Goal: Information Seeking & Learning: Learn about a topic

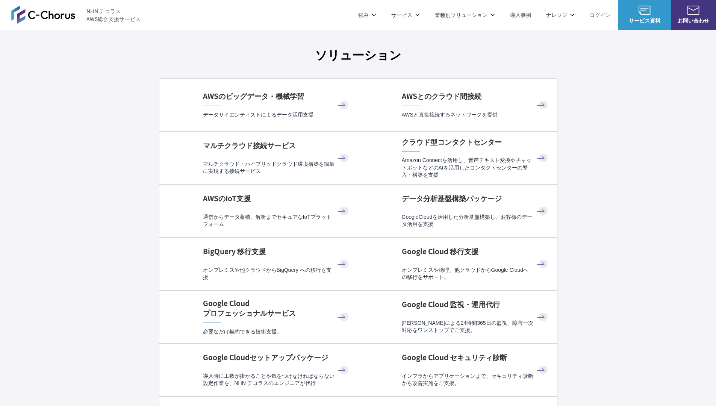
scroll to position [2251, 0]
